Goal: Task Accomplishment & Management: Manage account settings

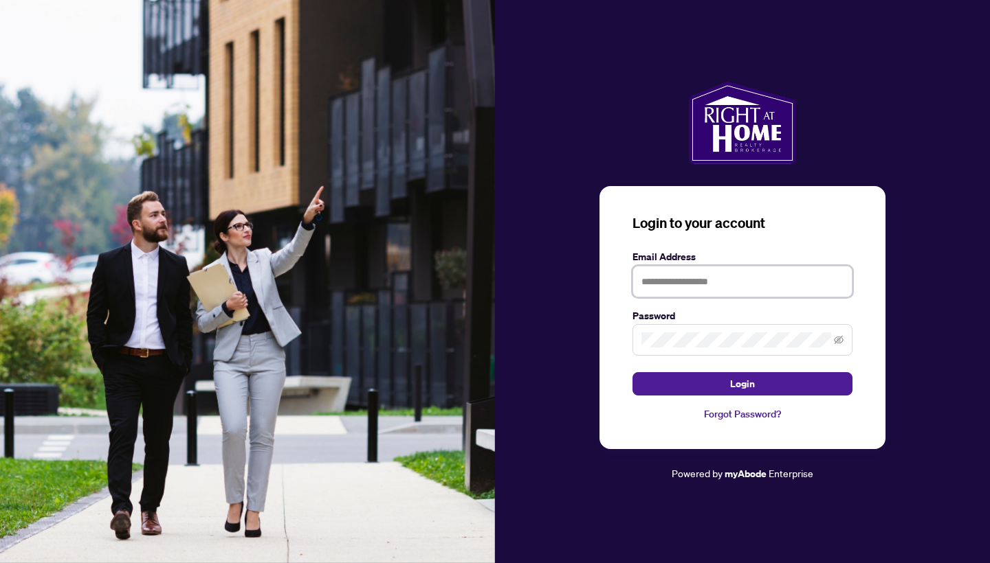
type input "**********"
click at [742, 384] on button "Login" at bounding box center [742, 383] width 220 height 23
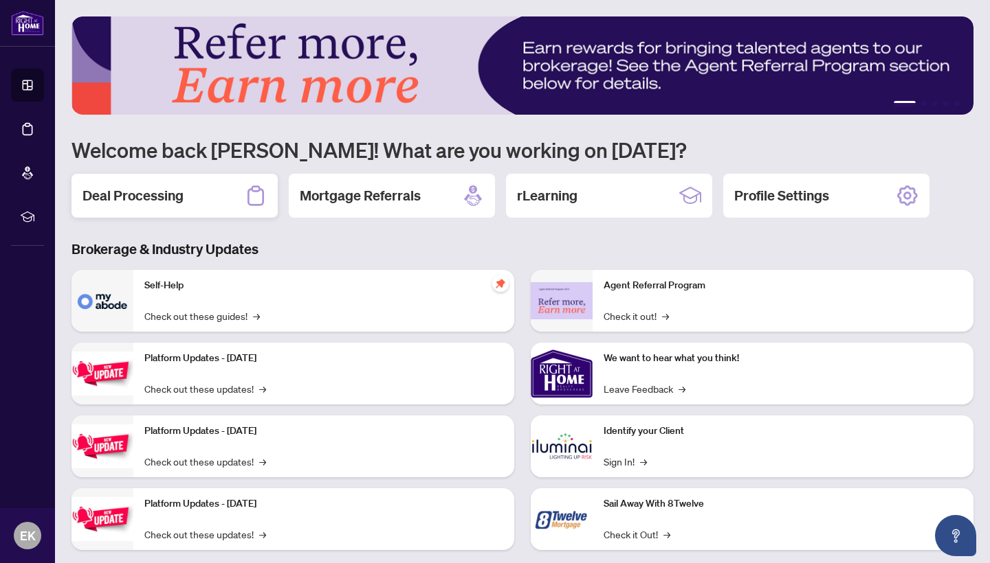
click at [153, 191] on h2 "Deal Processing" at bounding box center [132, 195] width 101 height 19
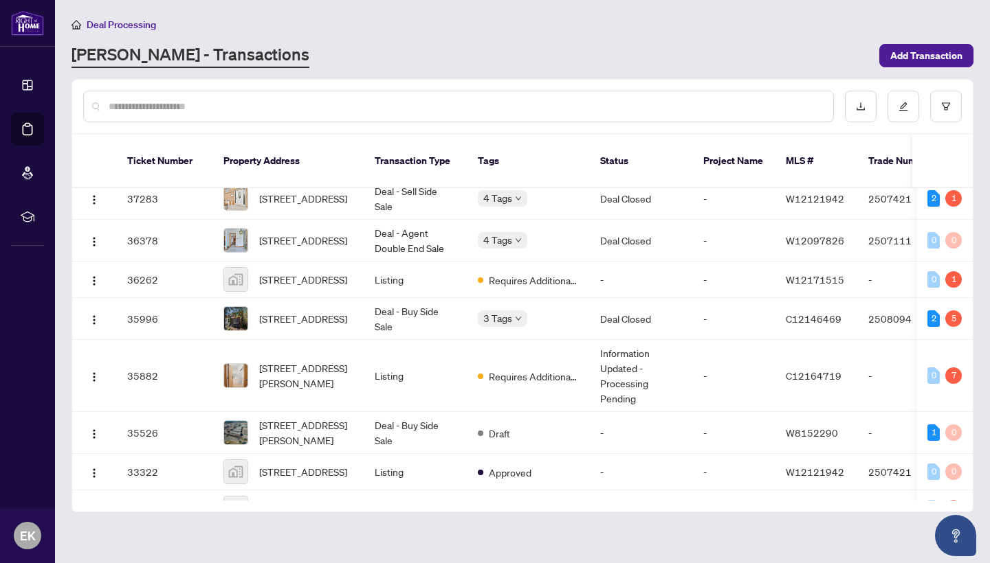
scroll to position [609, 0]
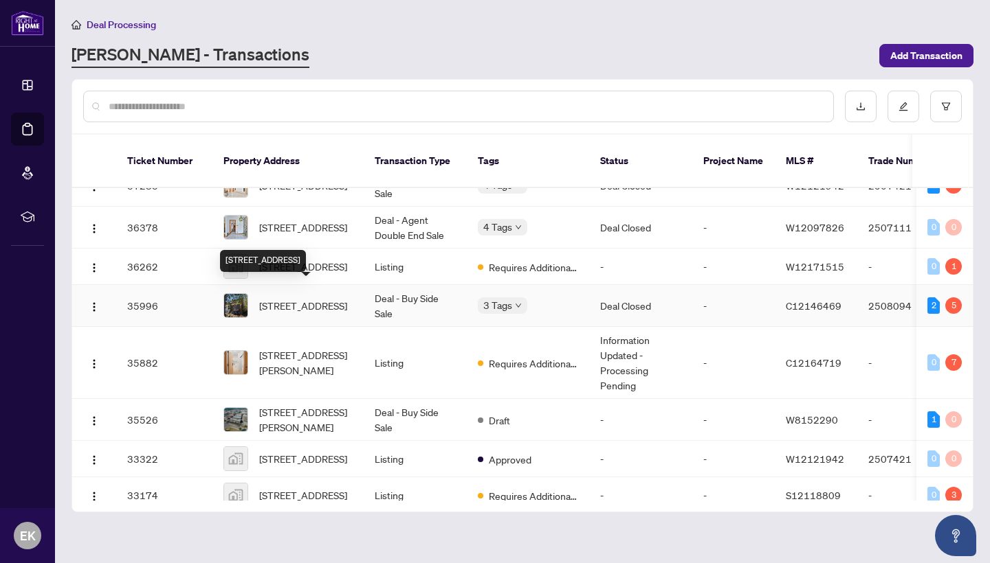
click at [317, 298] on span "[STREET_ADDRESS]" at bounding box center [303, 305] width 88 height 15
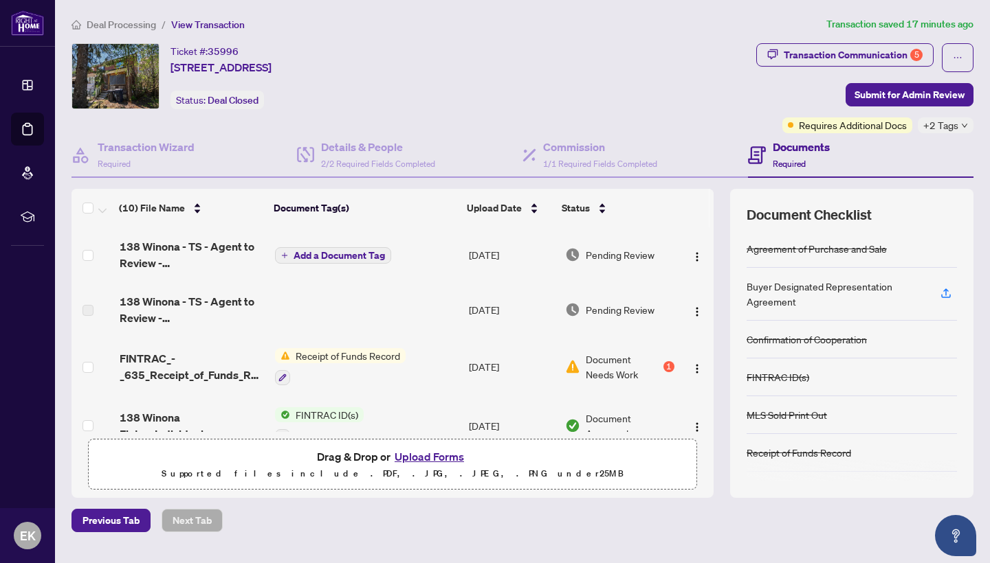
click at [301, 260] on span "Add a Document Tag" at bounding box center [338, 256] width 91 height 10
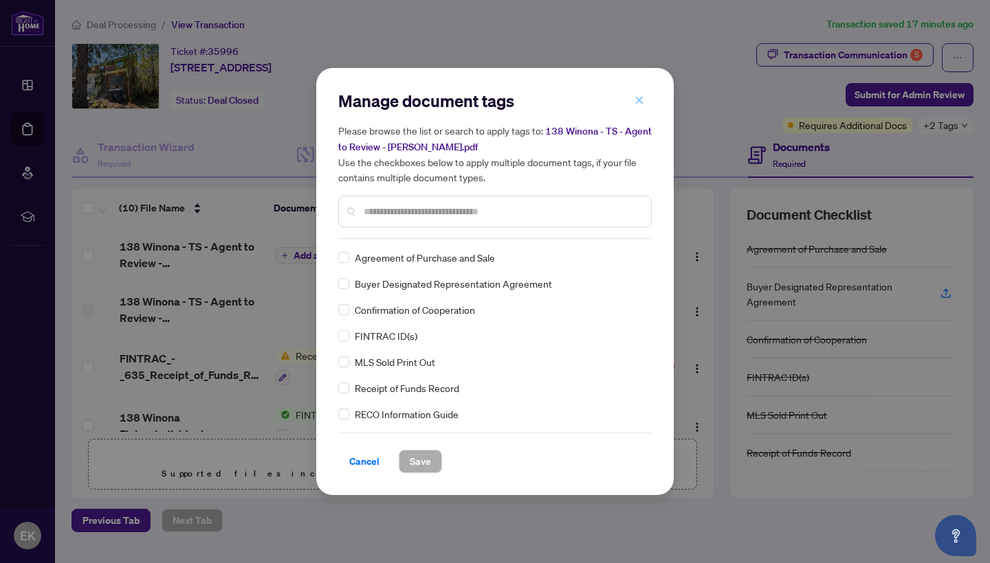
click at [640, 97] on icon "close" at bounding box center [639, 101] width 10 height 10
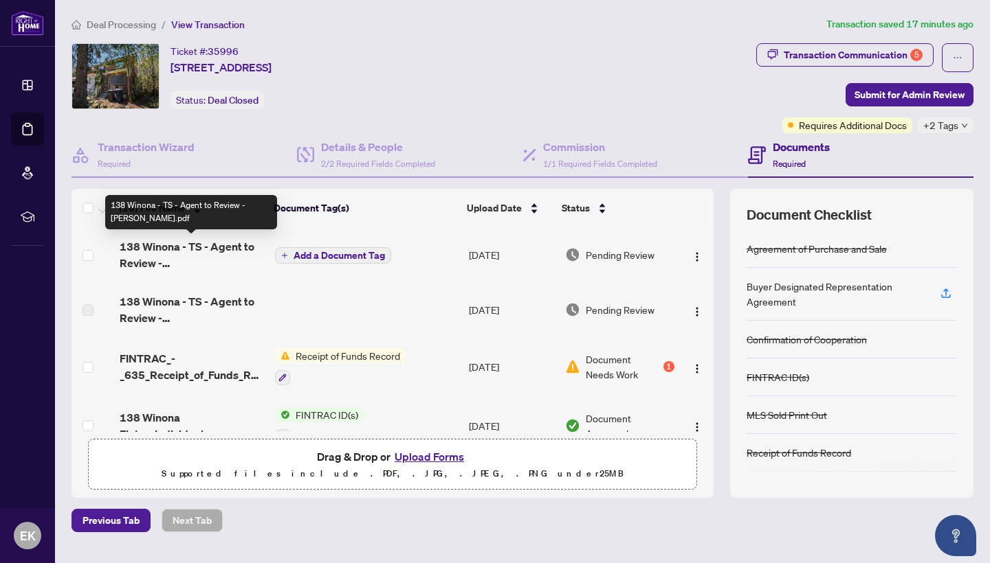
click at [175, 248] on span "138 Winona - TS - Agent to Review - [PERSON_NAME].pdf" at bounding box center [192, 254] width 144 height 33
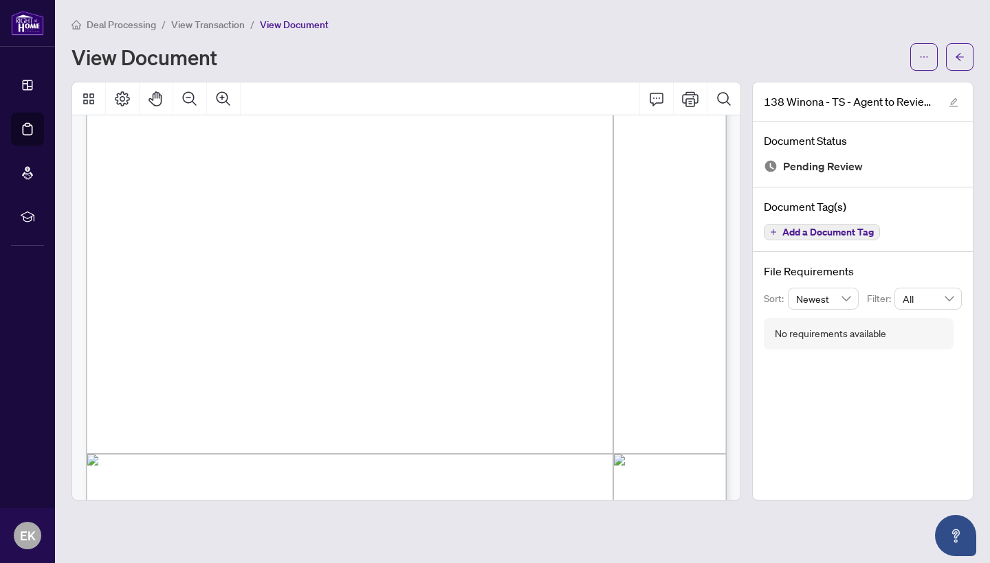
scroll to position [203, 0]
